Goal: Task Accomplishment & Management: Use online tool/utility

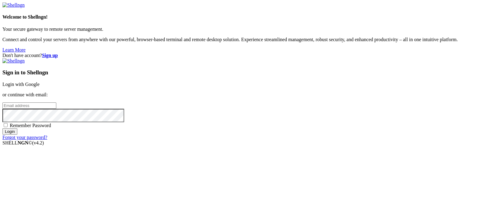
click at [40, 82] on link "Login with Google" at bounding box center [20, 84] width 37 height 5
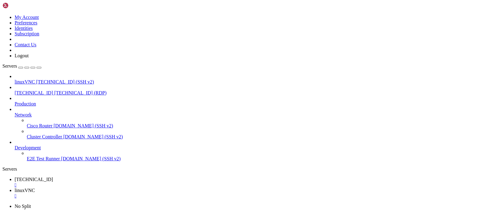
click at [53, 177] on span "[TECHNICAL_ID]" at bounding box center [34, 179] width 38 height 5
click at [116, 182] on div "" at bounding box center [250, 184] width 470 height 5
click at [109, 182] on div "" at bounding box center [250, 184] width 470 height 5
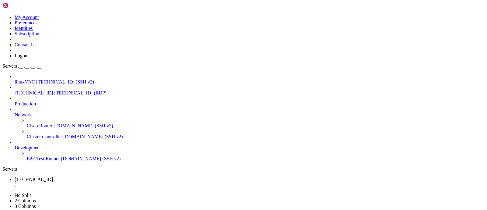
click at [116, 182] on div "" at bounding box center [250, 184] width 470 height 5
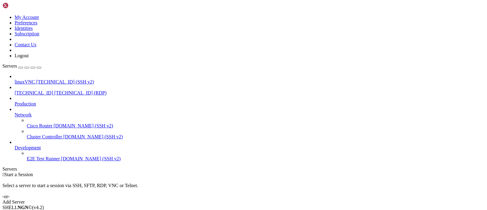
click at [36, 90] on span "[TECHNICAL_ID]" at bounding box center [34, 92] width 38 height 5
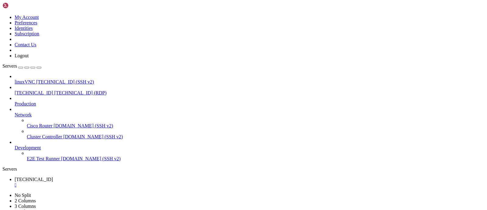
click at [33, 79] on span "linuxVNC" at bounding box center [25, 81] width 20 height 5
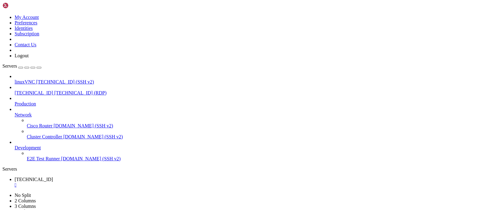
click at [33, 79] on span "linuxVNC" at bounding box center [25, 81] width 20 height 5
click at [102, 177] on link "[TECHNICAL_ID] " at bounding box center [250, 182] width 470 height 11
click at [139, 188] on link "linuxVNC " at bounding box center [250, 193] width 470 height 11
drag, startPoint x: 163, startPoint y: 485, endPoint x: 267, endPoint y: 552, distance: 123.6
click html "Page up Welcome to Ubuntu 24.04.2 LTS (GNU/Linux 6.8.0-55-generic x86_64) * Doc…"
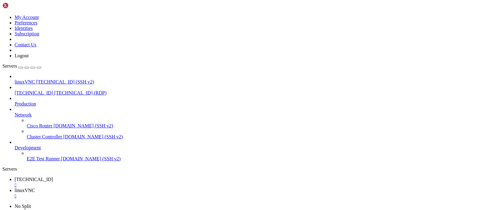
scroll to position [2299, 0]
drag, startPoint x: 62, startPoint y: 473, endPoint x: 100, endPoint y: 475, distance: 38.4
drag, startPoint x: 118, startPoint y: 521, endPoint x: 5, endPoint y: 377, distance: 182.1
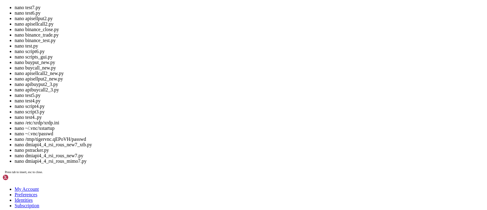
scroll to position [3366, 0]
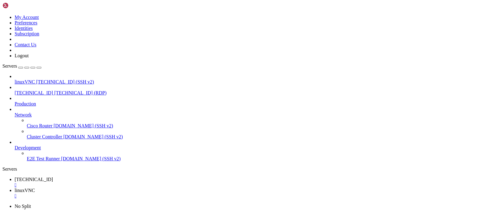
drag, startPoint x: 221, startPoint y: 433, endPoint x: 194, endPoint y: 451, distance: 32.3
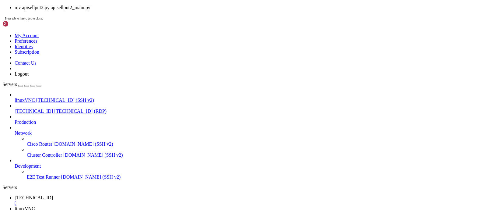
scroll to position [3376, 0]
drag, startPoint x: 412, startPoint y: 489, endPoint x: 490, endPoint y: 578, distance: 118.5
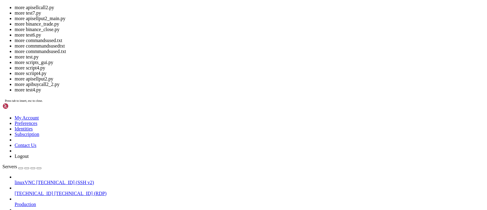
drag, startPoint x: 197, startPoint y: 607, endPoint x: 187, endPoint y: 607, distance: 10.1
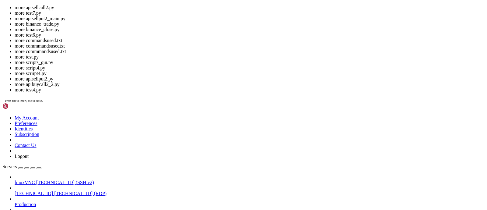
scroll to position [15, 0]
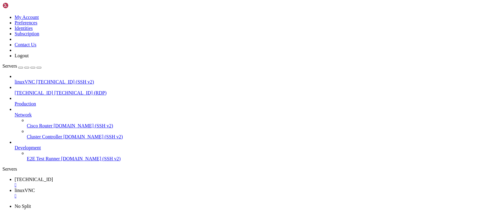
drag, startPoint x: 150, startPoint y: 506, endPoint x: 192, endPoint y: 504, distance: 41.8
drag, startPoint x: 149, startPoint y: 505, endPoint x: 199, endPoint y: 505, distance: 50.0
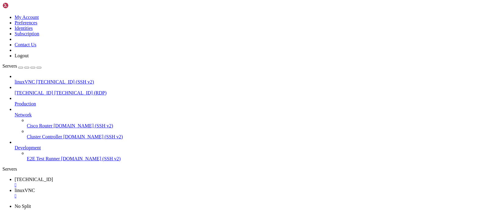
drag, startPoint x: 192, startPoint y: 508, endPoint x: 171, endPoint y: 505, distance: 21.3
drag, startPoint x: 50, startPoint y: 517, endPoint x: 6, endPoint y: 383, distance: 141.2
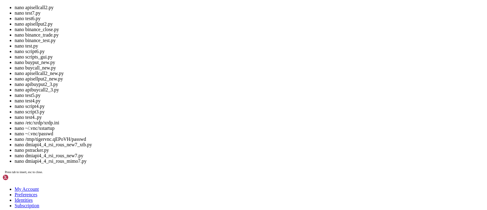
scroll to position [4619, 0]
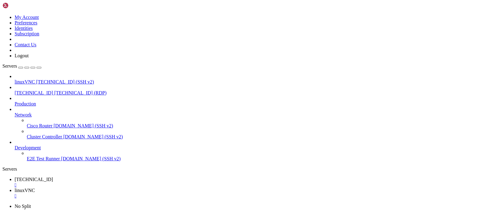
drag, startPoint x: 200, startPoint y: 444, endPoint x: 147, endPoint y: 443, distance: 52.4
click at [53, 177] on span "[TECHNICAL_ID]" at bounding box center [34, 179] width 38 height 5
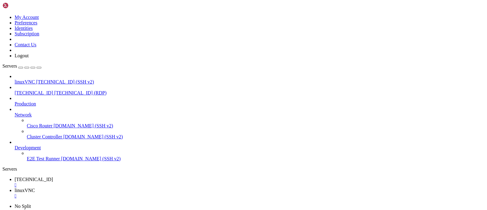
click at [35, 188] on span "linuxVNC" at bounding box center [25, 190] width 20 height 5
click at [53, 177] on span "[TECHNICAL_ID]" at bounding box center [34, 179] width 38 height 5
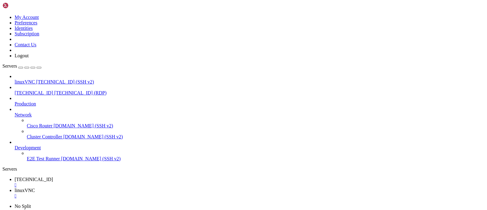
click at [35, 188] on span "linuxVNC" at bounding box center [25, 190] width 20 height 5
click at [97, 177] on link "[TECHNICAL_ID] " at bounding box center [250, 182] width 470 height 11
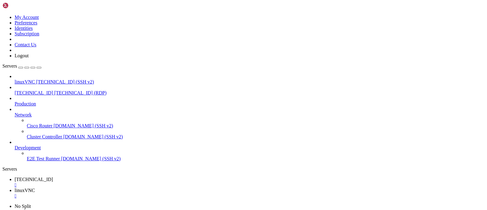
click at [35, 188] on span "linuxVNC" at bounding box center [25, 190] width 20 height 5
drag, startPoint x: 69, startPoint y: 534, endPoint x: 5, endPoint y: 528, distance: 64.8
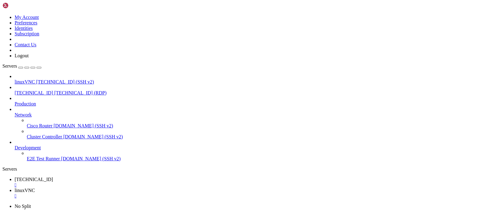
drag, startPoint x: 251, startPoint y: 501, endPoint x: 227, endPoint y: 440, distance: 64.9
drag, startPoint x: 237, startPoint y: 542, endPoint x: 5, endPoint y: 525, distance: 232.4
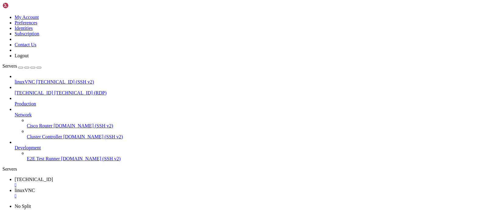
drag, startPoint x: 228, startPoint y: 503, endPoint x: 202, endPoint y: 490, distance: 29.0
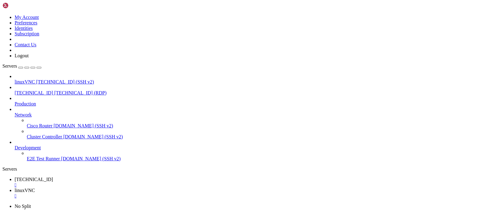
click at [53, 177] on span "[TECHNICAL_ID]" at bounding box center [34, 179] width 38 height 5
click at [117, 182] on div "" at bounding box center [250, 184] width 470 height 5
click at [44, 90] on span "[TECHNICAL_ID]" at bounding box center [34, 92] width 38 height 5
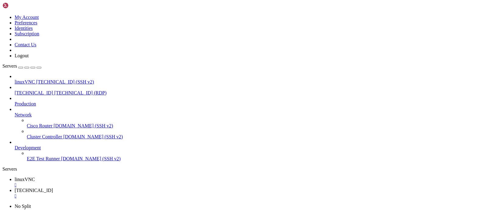
click at [94, 177] on link "linuxVNC " at bounding box center [250, 182] width 470 height 11
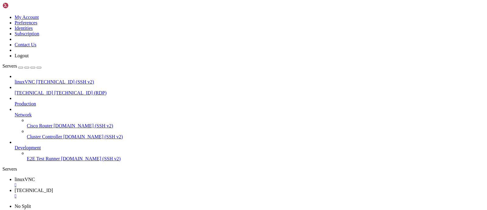
drag, startPoint x: 233, startPoint y: 462, endPoint x: 5, endPoint y: 437, distance: 228.6
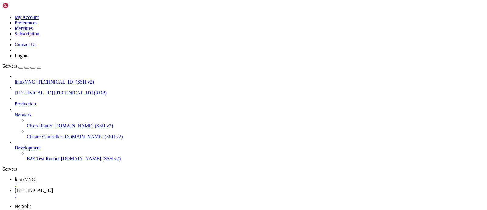
click at [53, 188] on span "[TECHNICAL_ID]" at bounding box center [34, 190] width 38 height 5
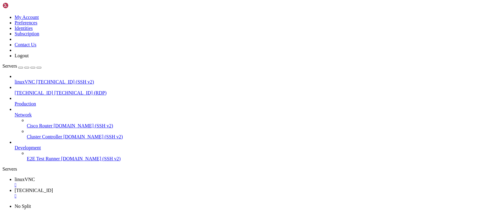
click at [156, 193] on div "" at bounding box center [250, 195] width 470 height 5
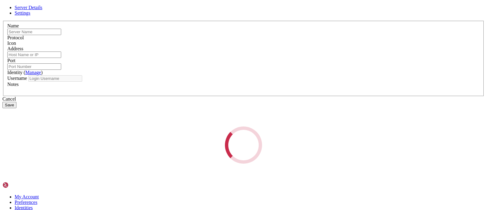
type input "[TECHNICAL_ID]"
type input "3389"
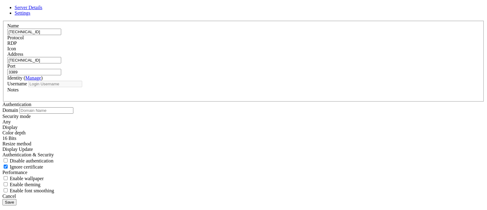
type input "suspectzero"
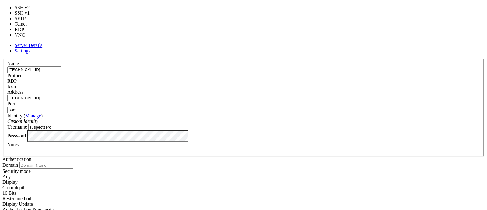
click at [292, 78] on div "RDP" at bounding box center [243, 80] width 473 height 5
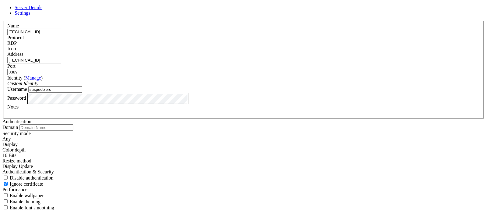
click at [292, 46] on div "RDP" at bounding box center [243, 43] width 473 height 5
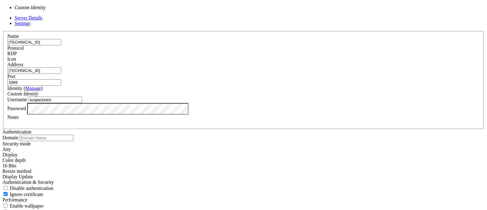
click at [317, 95] on div "Custom Identity" at bounding box center [243, 93] width 473 height 5
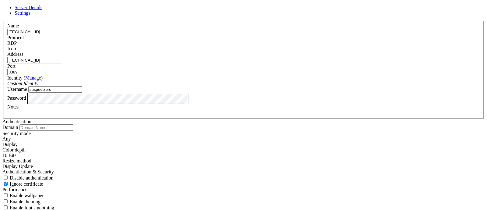
click at [30, 16] on span "Settings" at bounding box center [23, 12] width 16 height 5
click at [42, 10] on link "Server Details" at bounding box center [29, 7] width 28 height 5
drag, startPoint x: 286, startPoint y: 71, endPoint x: 258, endPoint y: 72, distance: 28.3
click at [258, 72] on div "Port 3389" at bounding box center [243, 69] width 473 height 12
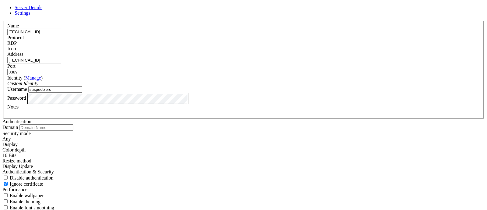
paste input "5910"
type input "5910"
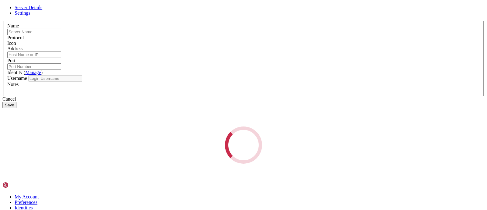
type input "[TECHNICAL_ID]"
type input "5910"
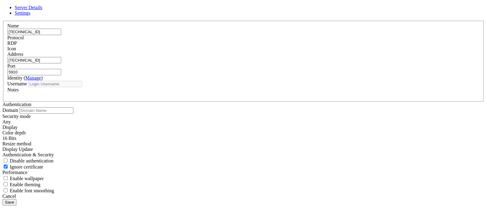
type input "suspectzero"
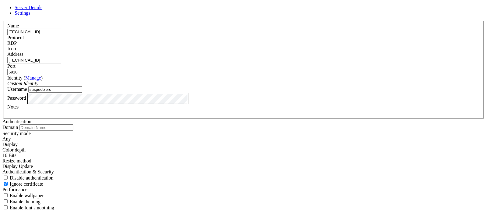
click at [61, 70] on input "5910" at bounding box center [34, 72] width 54 height 6
type input "5"
click at [61, 71] on input "Port" at bounding box center [34, 72] width 54 height 6
click at [61, 71] on input "3" at bounding box center [34, 72] width 54 height 6
type input "3389"
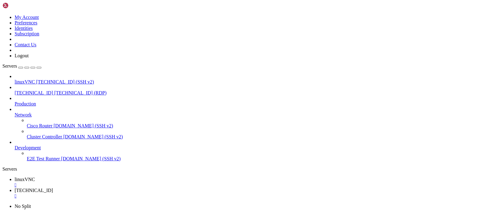
click at [157, 193] on div "" at bounding box center [250, 195] width 470 height 5
click at [47, 90] on span "[TECHNICAL_ID]" at bounding box center [34, 92] width 38 height 5
click at [99, 177] on link "linuxVNC " at bounding box center [250, 182] width 470 height 11
drag, startPoint x: 197, startPoint y: 394, endPoint x: 158, endPoint y: 403, distance: 40.0
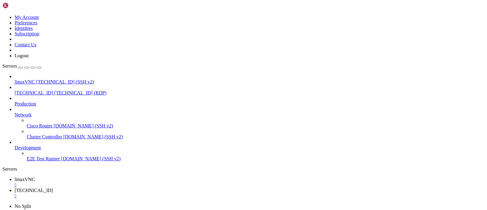
click at [53, 188] on span "[TECHNICAL_ID]" at bounding box center [34, 190] width 38 height 5
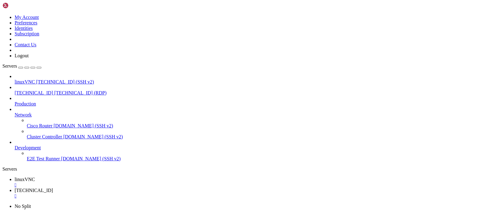
click at [156, 193] on div "" at bounding box center [250, 195] width 470 height 5
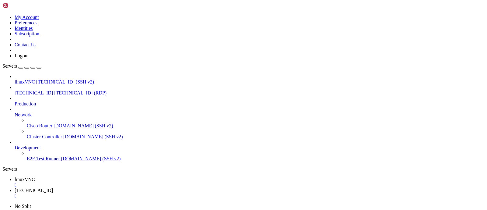
click at [35, 177] on span "linuxVNC" at bounding box center [25, 179] width 20 height 5
drag, startPoint x: 174, startPoint y: 431, endPoint x: 148, endPoint y: 427, distance: 26.5
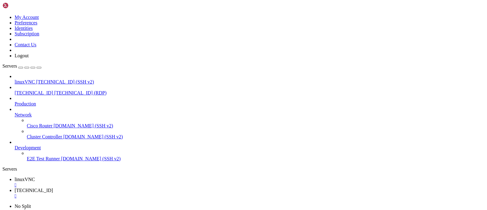
drag, startPoint x: 123, startPoint y: 461, endPoint x: 69, endPoint y: 357, distance: 117.0
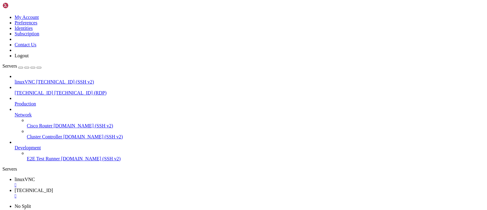
scroll to position [2014, 0]
drag, startPoint x: 101, startPoint y: 357, endPoint x: 158, endPoint y: 460, distance: 117.8
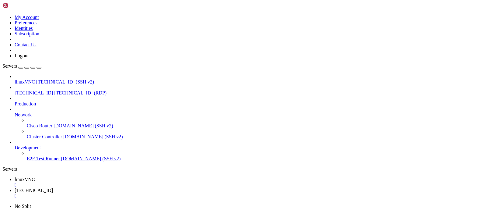
drag, startPoint x: 92, startPoint y: 335, endPoint x: 64, endPoint y: 358, distance: 36.1
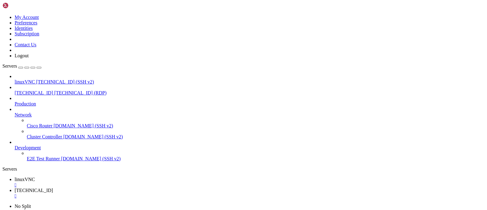
drag, startPoint x: 282, startPoint y: 367, endPoint x: 257, endPoint y: 377, distance: 26.8
click at [154, 193] on div "" at bounding box center [250, 195] width 470 height 5
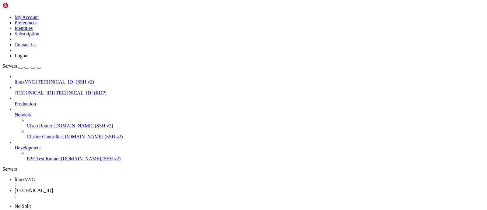
scroll to position [0, 0]
click at [2, 203] on icon at bounding box center [2, 203] width 0 height 0
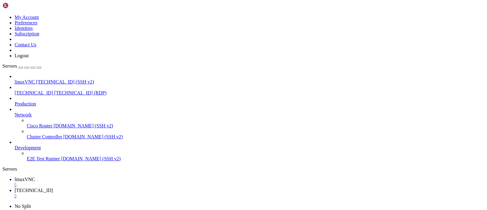
click at [2, 203] on icon at bounding box center [2, 203] width 0 height 0
click at [35, 177] on span "linuxVNC" at bounding box center [25, 179] width 20 height 5
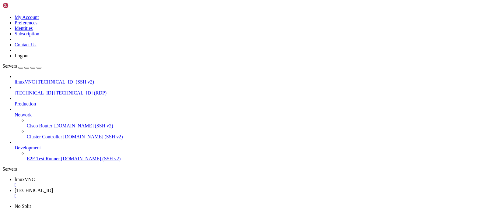
scroll to position [2082, 0]
click at [53, 188] on span "[TECHNICAL_ID]" at bounding box center [34, 190] width 38 height 5
click at [35, 177] on span "linuxVNC" at bounding box center [25, 179] width 20 height 5
drag, startPoint x: 195, startPoint y: 393, endPoint x: 166, endPoint y: 333, distance: 66.5
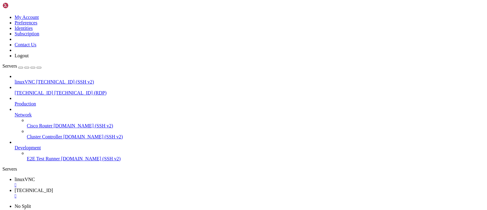
scroll to position [2149, 0]
drag, startPoint x: 224, startPoint y: 463, endPoint x: 53, endPoint y: 394, distance: 183.7
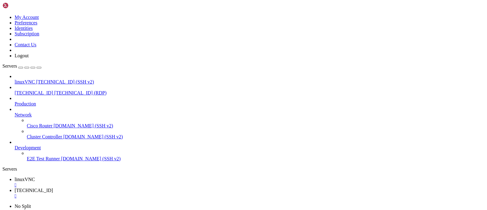
scroll to position [12444, 0]
drag, startPoint x: 260, startPoint y: 432, endPoint x: 224, endPoint y: 424, distance: 37.1
click at [156, 193] on div "" at bounding box center [250, 195] width 470 height 5
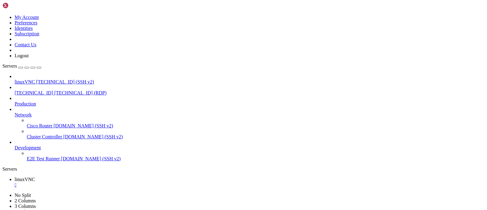
click at [35, 177] on span "linuxVNC" at bounding box center [25, 179] width 20 height 5
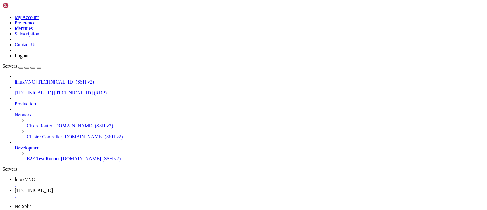
scroll to position [12568, 0]
click at [139, 188] on link "[TECHNICAL_ID] " at bounding box center [250, 193] width 470 height 11
click at [156, 193] on div "" at bounding box center [250, 195] width 470 height 5
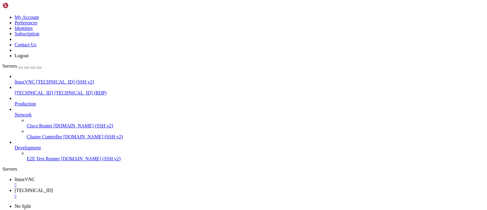
scroll to position [0, 0]
click at [35, 177] on span "linuxVNC" at bounding box center [25, 179] width 20 height 5
drag, startPoint x: 87, startPoint y: 348, endPoint x: 59, endPoint y: 368, distance: 34.1
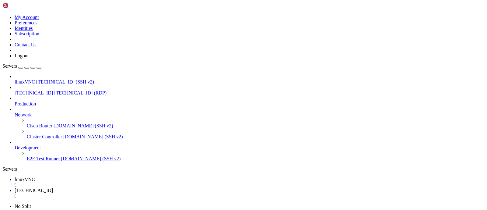
click at [154, 193] on div "" at bounding box center [250, 195] width 470 height 5
click at [54, 90] on span "[TECHNICAL_ID] (RDP)" at bounding box center [80, 92] width 52 height 5
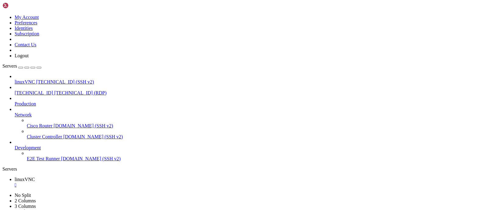
click at [54, 90] on span "[TECHNICAL_ID] (RDP)" at bounding box center [80, 92] width 52 height 5
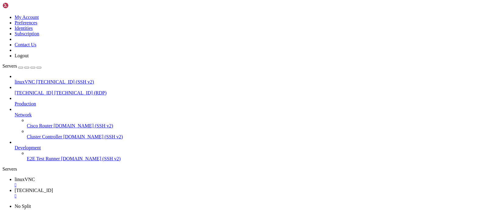
click at [35, 177] on span "linuxVNC" at bounding box center [25, 179] width 20 height 5
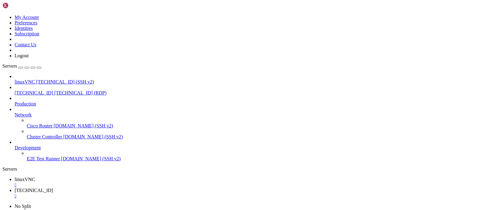
click at [53, 188] on span "[TECHNICAL_ID]" at bounding box center [34, 190] width 38 height 5
click at [156, 193] on div "" at bounding box center [250, 195] width 470 height 5
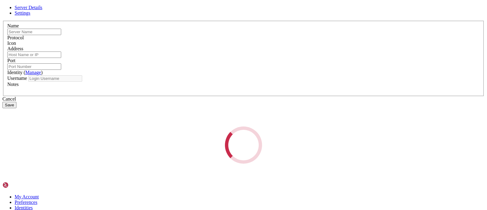
type input "[TECHNICAL_ID]"
type input "3389"
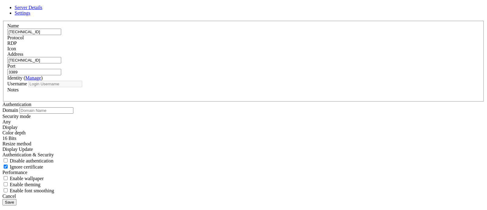
type input "suspectzero"
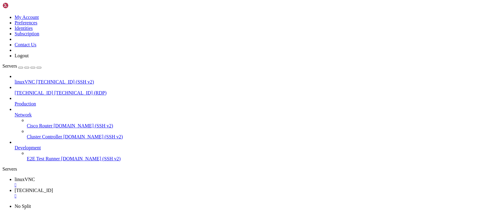
click at [97, 177] on link "linuxVNC " at bounding box center [250, 182] width 470 height 11
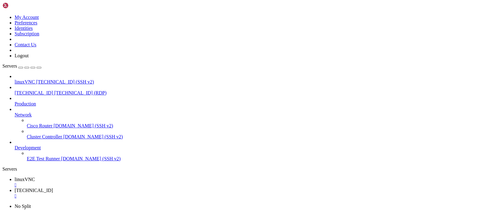
drag, startPoint x: 62, startPoint y: 431, endPoint x: 5, endPoint y: 425, distance: 57.3
drag, startPoint x: 62, startPoint y: 428, endPoint x: 5, endPoint y: 426, distance: 57.6
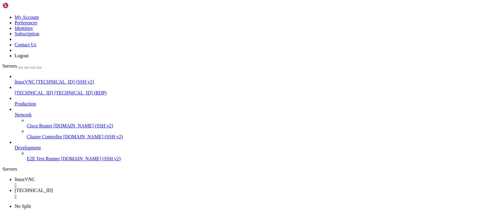
drag, startPoint x: 239, startPoint y: 456, endPoint x: -5, endPoint y: 424, distance: 245.5
click html "Page up suspect+ 100581 0.0 0.4 52664 34304 ? S Aug07 0:00 /usr/bin/ python 3 /…"
drag, startPoint x: 113, startPoint y: 415, endPoint x: 257, endPoint y: 458, distance: 150.1
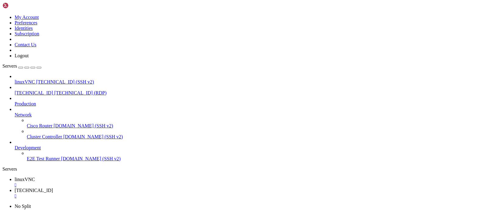
click at [140, 188] on link "[TECHNICAL_ID] " at bounding box center [250, 193] width 470 height 11
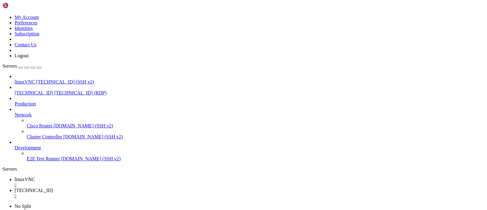
drag, startPoint x: 270, startPoint y: 373, endPoint x: 133, endPoint y: 361, distance: 137.0
drag, startPoint x: 261, startPoint y: 373, endPoint x: 120, endPoint y: 360, distance: 141.7
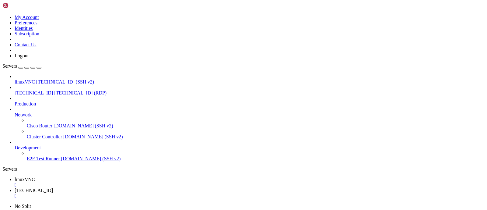
drag, startPoint x: 255, startPoint y: 346, endPoint x: 225, endPoint y: 345, distance: 29.9
drag, startPoint x: 225, startPoint y: 345, endPoint x: 193, endPoint y: 347, distance: 31.4
click at [155, 193] on div "" at bounding box center [250, 195] width 470 height 5
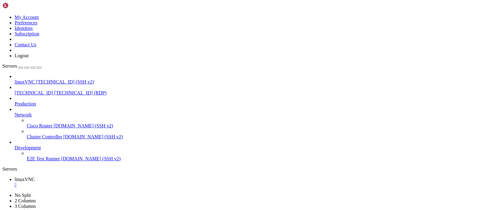
click at [111, 182] on div "" at bounding box center [250, 184] width 470 height 5
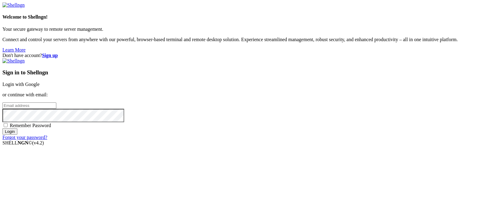
click at [40, 82] on link "Login with Google" at bounding box center [20, 84] width 37 height 5
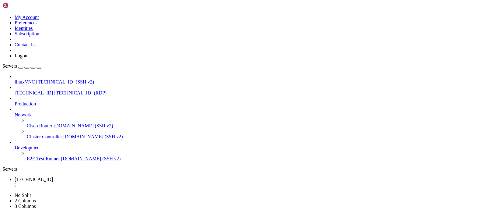
click at [118, 182] on div "" at bounding box center [250, 184] width 470 height 5
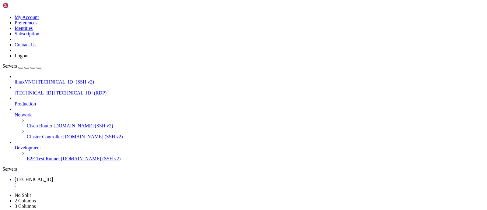
drag, startPoint x: 83, startPoint y: 282, endPoint x: 4, endPoint y: 283, distance: 78.6
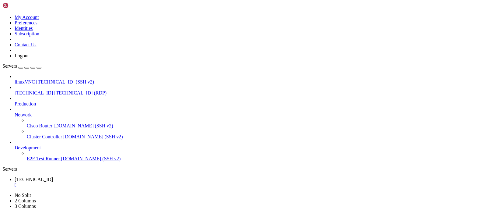
drag, startPoint x: 27, startPoint y: 385, endPoint x: 72, endPoint y: 385, distance: 46.0
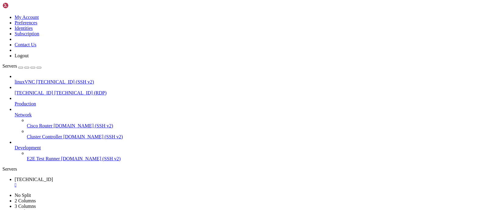
drag, startPoint x: 72, startPoint y: 385, endPoint x: 27, endPoint y: 387, distance: 46.0
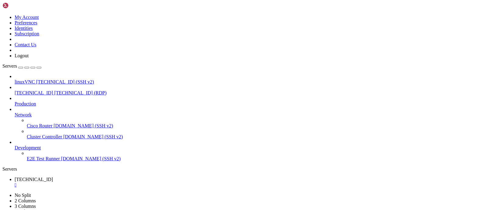
drag, startPoint x: 94, startPoint y: 338, endPoint x: 201, endPoint y: 338, distance: 106.9
